Goal: Transaction & Acquisition: Subscribe to service/newsletter

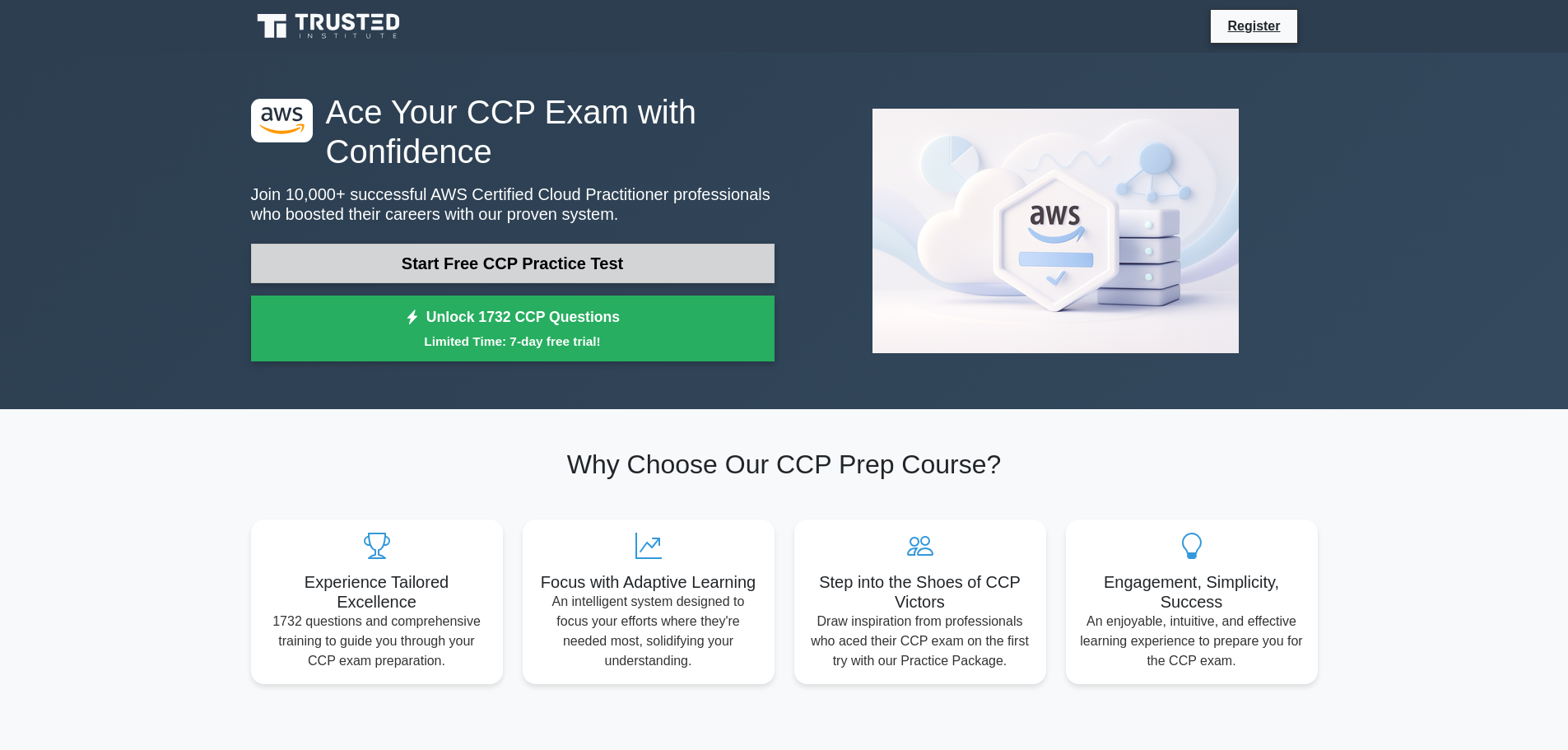
click at [463, 266] on link "Start Free CCP Practice Test" at bounding box center [513, 263] width 524 height 39
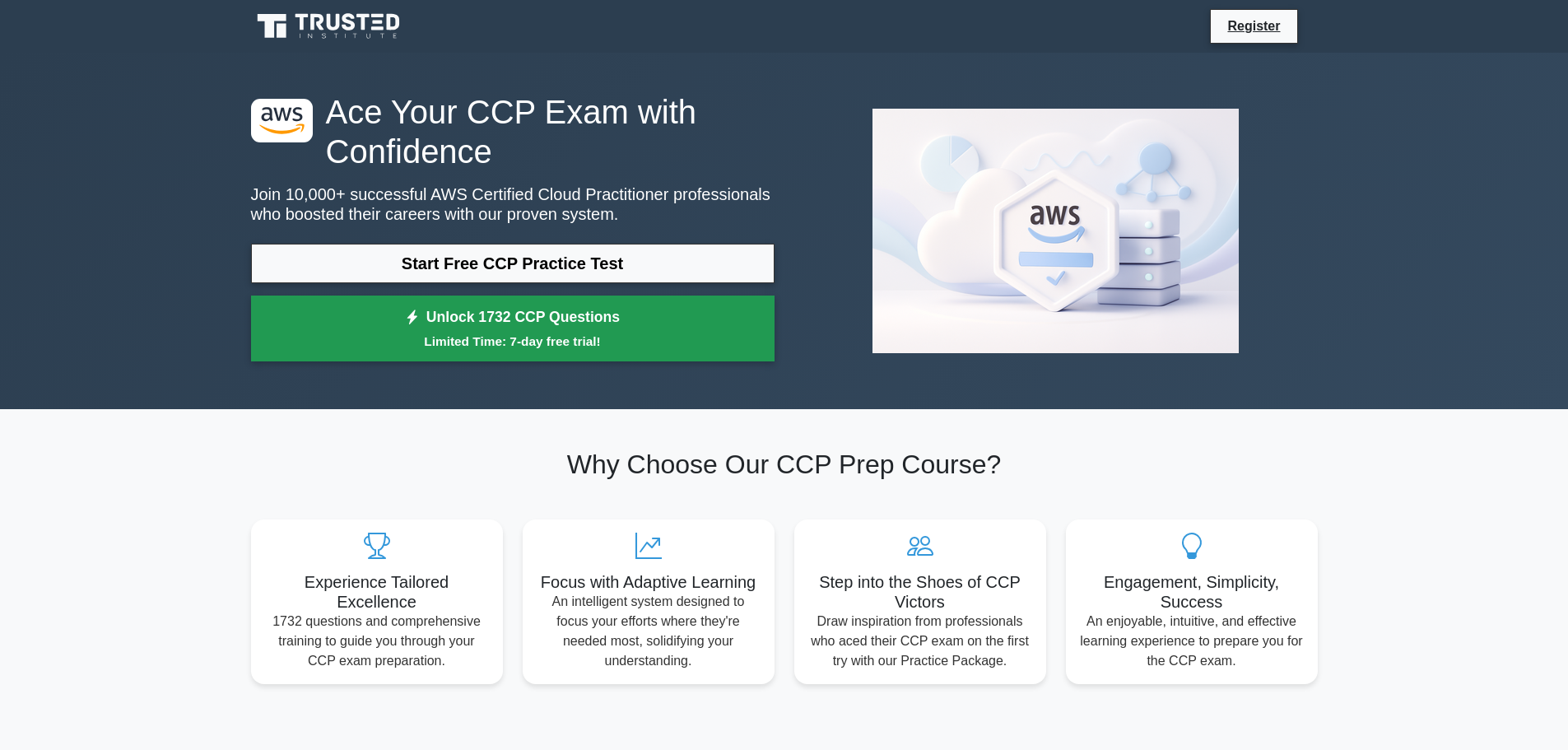
click at [410, 337] on small "Limited Time: 7-day free trial!" at bounding box center [513, 341] width 482 height 19
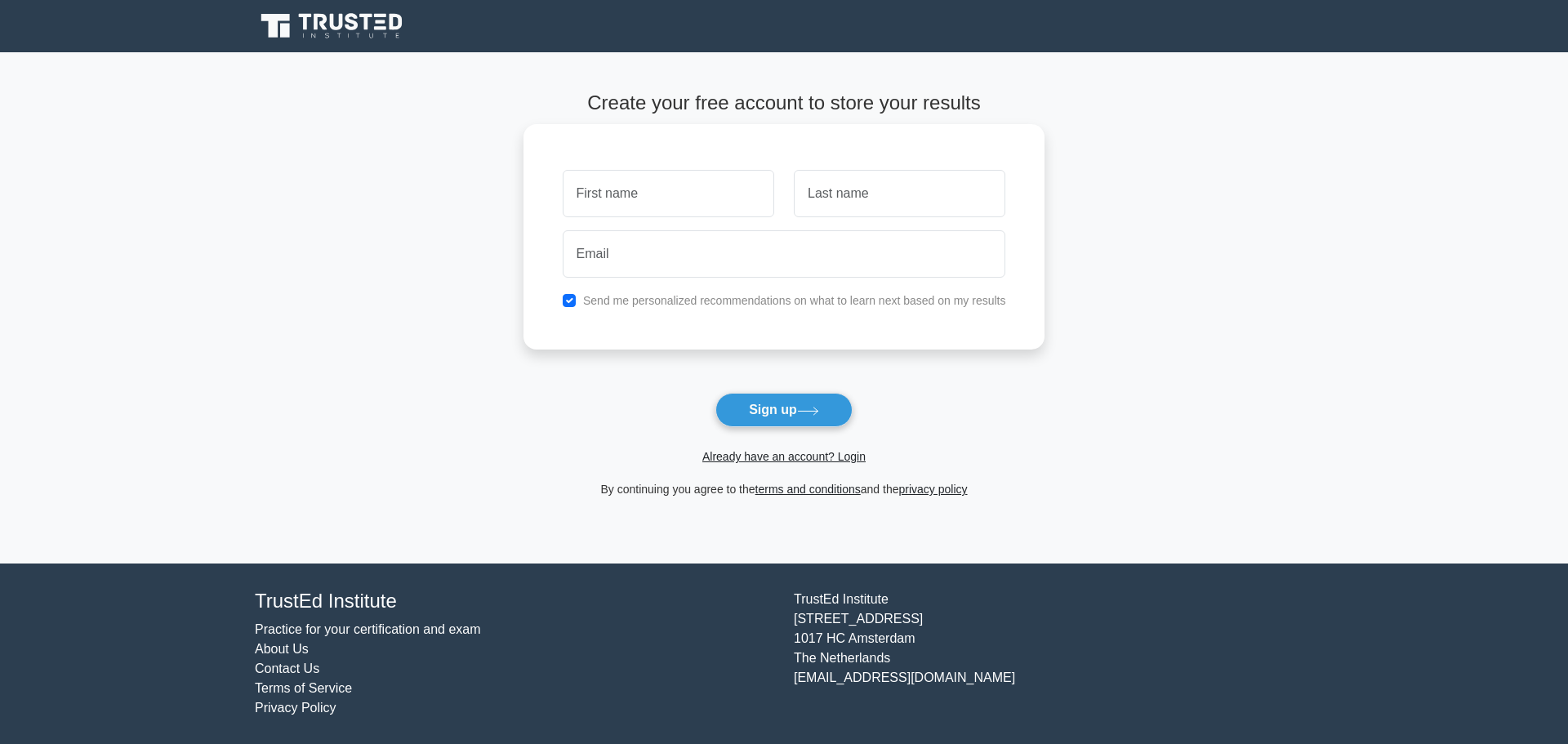
click at [614, 202] on input "text" at bounding box center [669, 193] width 212 height 47
type input "[PERSON_NAME]"
click at [856, 189] on input "text" at bounding box center [899, 193] width 212 height 47
type input "Hailstone"
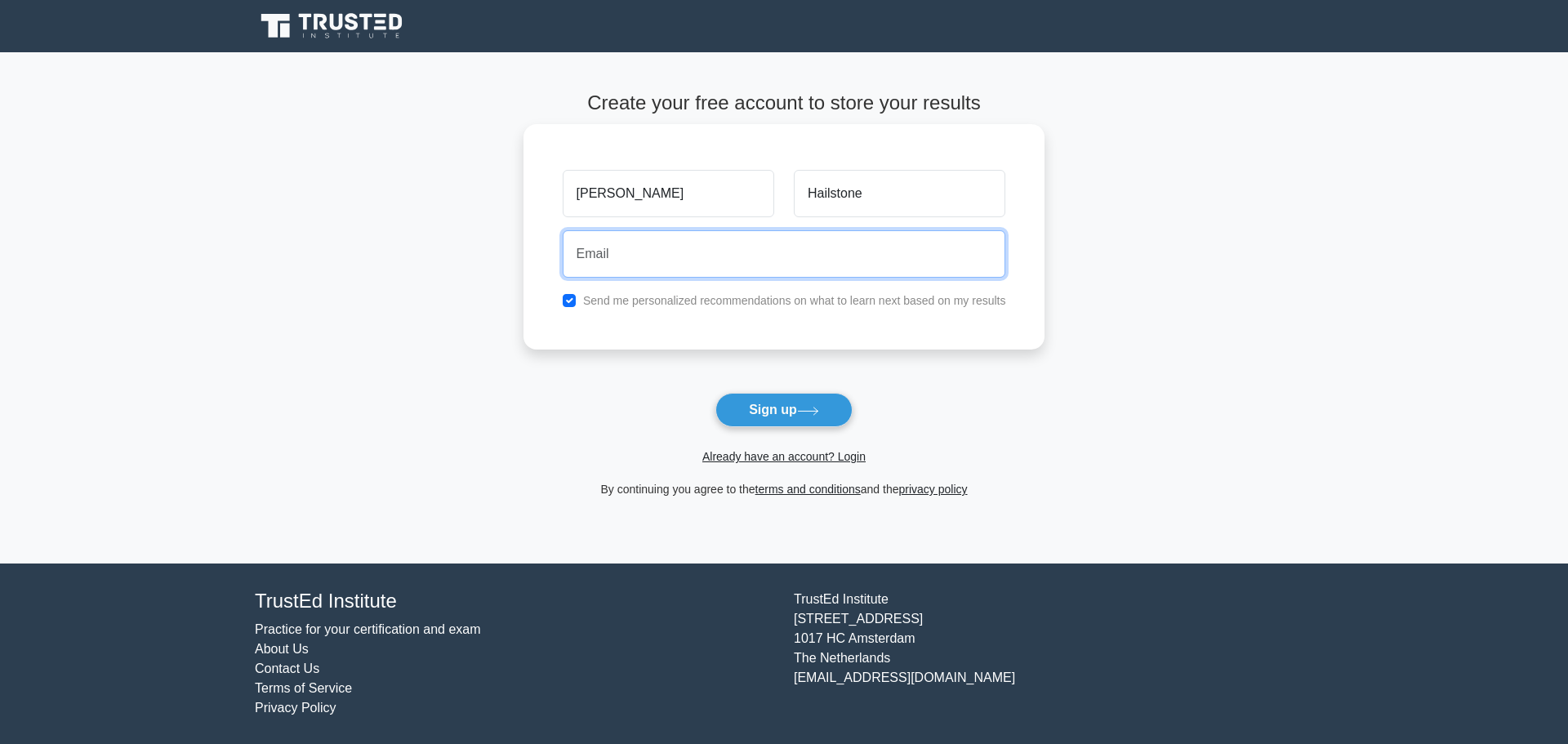
click at [699, 239] on input "email" at bounding box center [784, 253] width 444 height 47
type input "[EMAIL_ADDRESS][DOMAIN_NAME]"
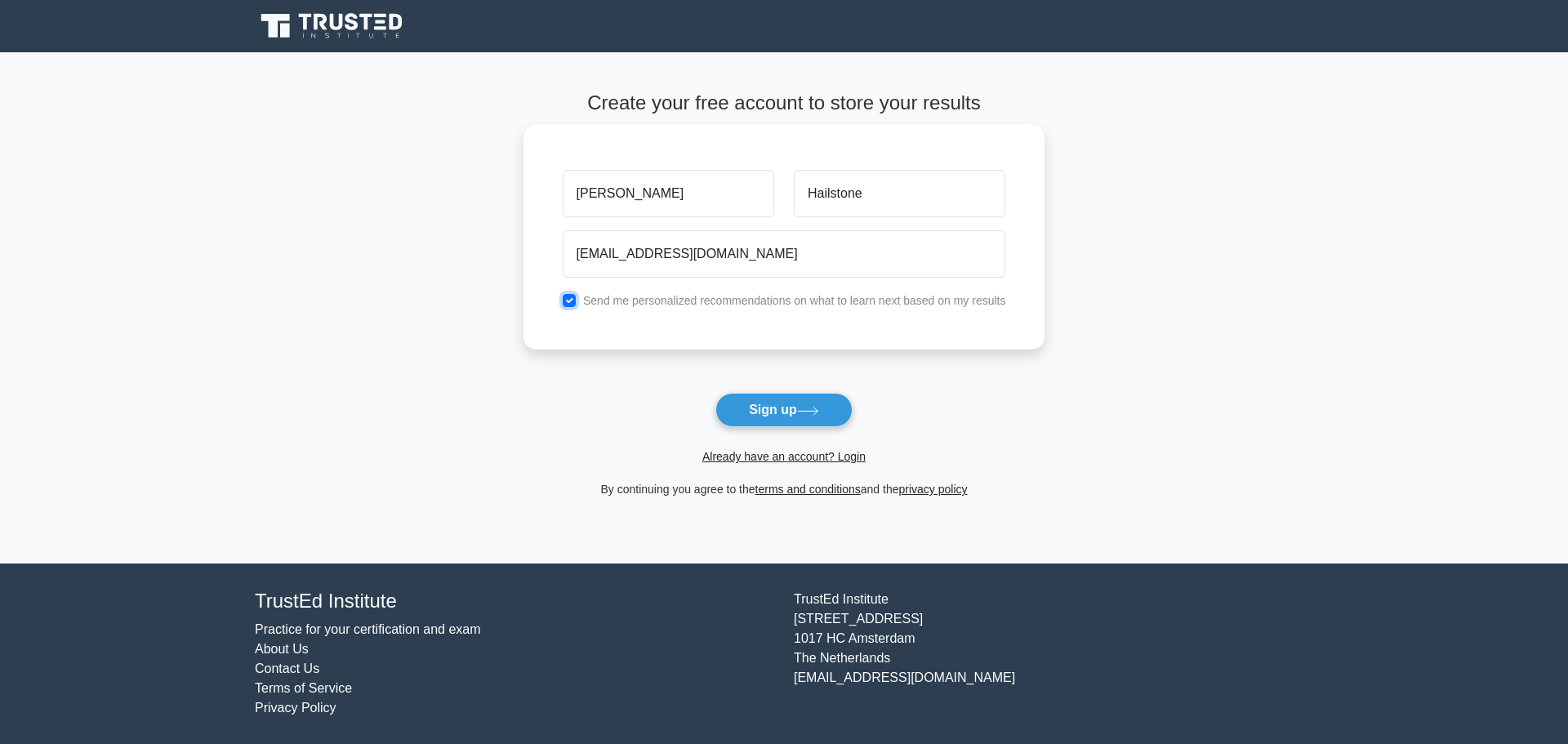
click at [573, 305] on input "checkbox" at bounding box center [569, 300] width 13 height 13
checkbox input "false"
click at [780, 401] on button "Sign up" at bounding box center [784, 410] width 137 height 34
